Goal: Information Seeking & Learning: Learn about a topic

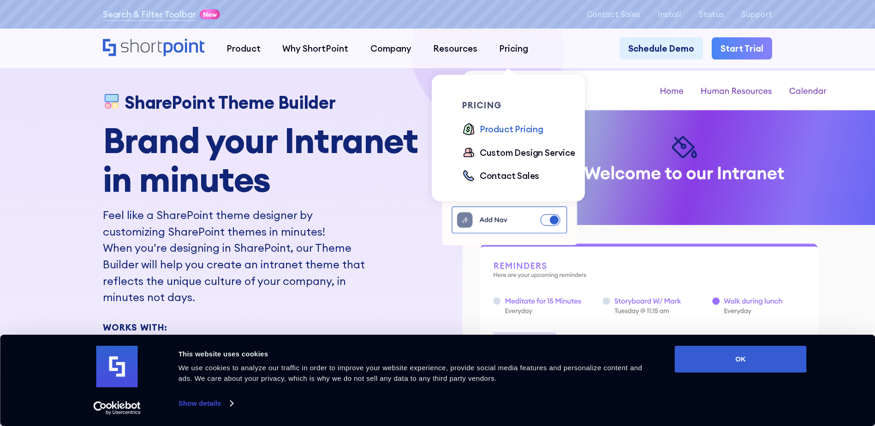
click at [503, 129] on div "Product Pricing" at bounding box center [512, 129] width 64 height 13
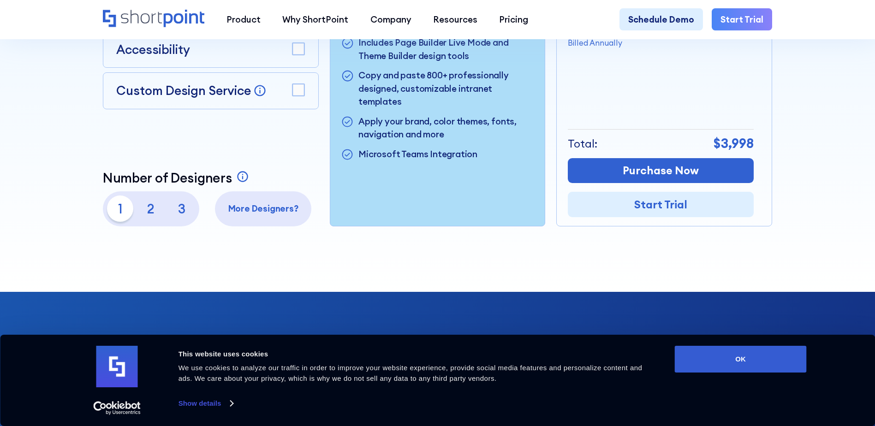
scroll to position [369, 0]
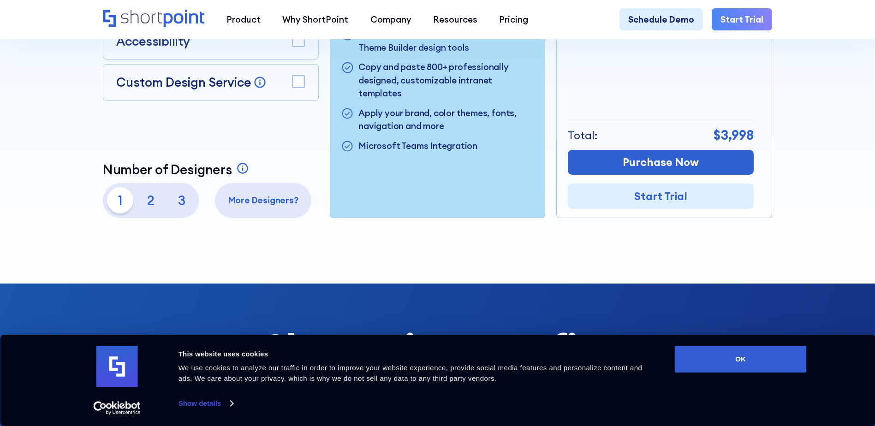
click at [177, 204] on p "3" at bounding box center [181, 200] width 26 height 26
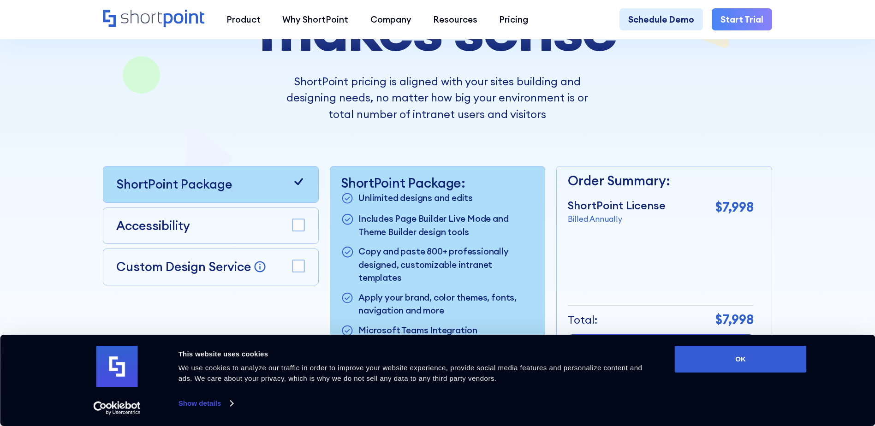
scroll to position [0, 0]
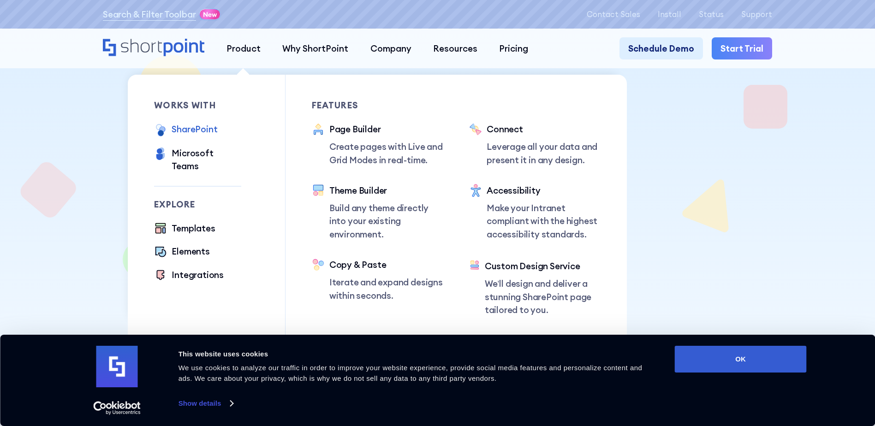
click at [210, 125] on div "SharePoint" at bounding box center [195, 129] width 46 height 13
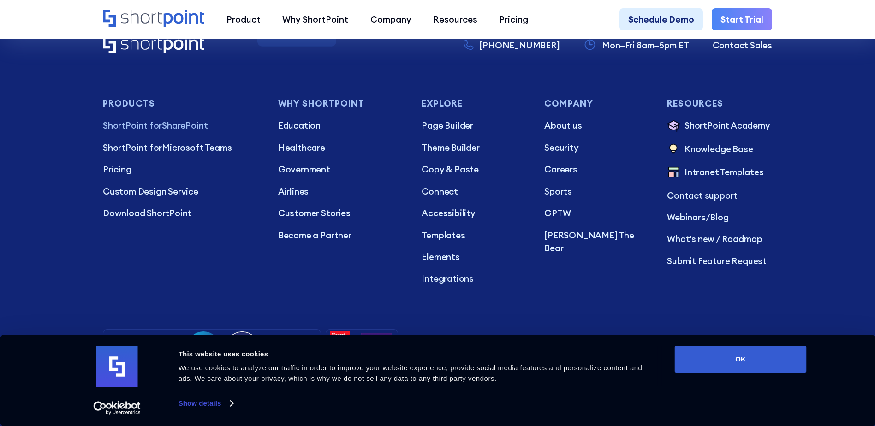
scroll to position [2353, 0]
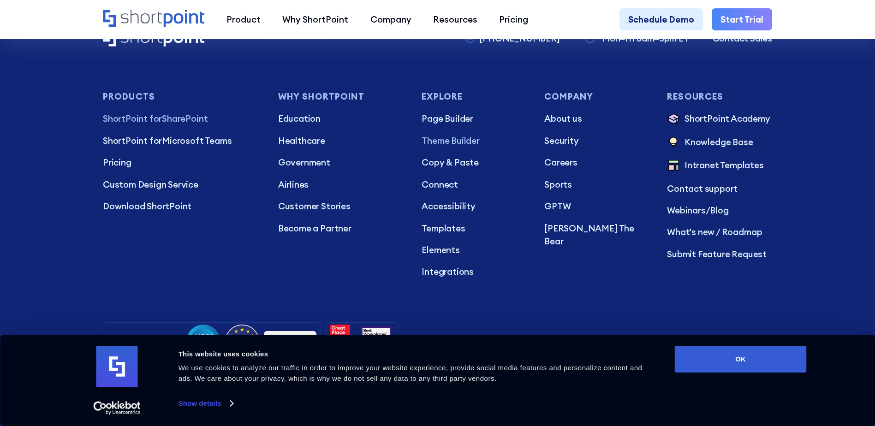
click at [438, 147] on p "Theme Builder" at bounding box center [474, 140] width 105 height 13
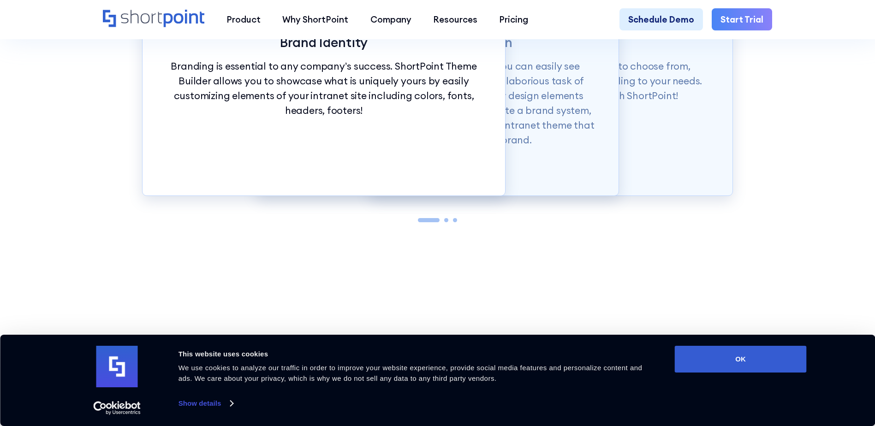
scroll to position [1199, 0]
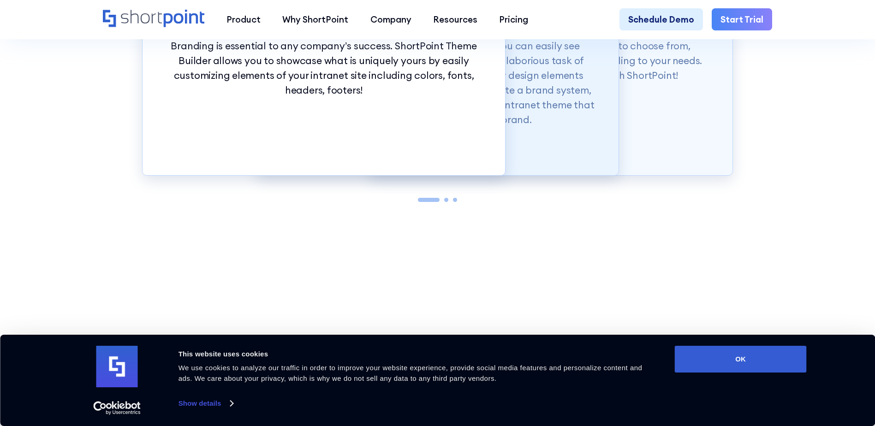
click at [530, 94] on p "With just a click of our customization tools, you can easily see changes in rea…" at bounding box center [437, 83] width 319 height 89
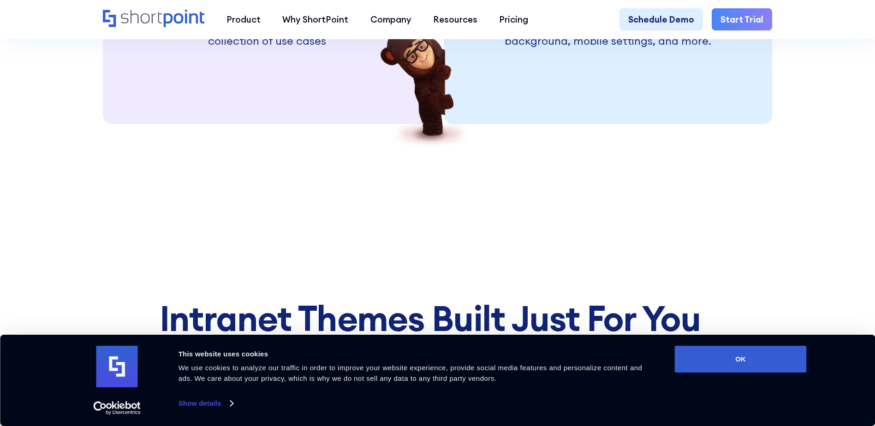
scroll to position [2630, 0]
